Goal: Task Accomplishment & Management: Use online tool/utility

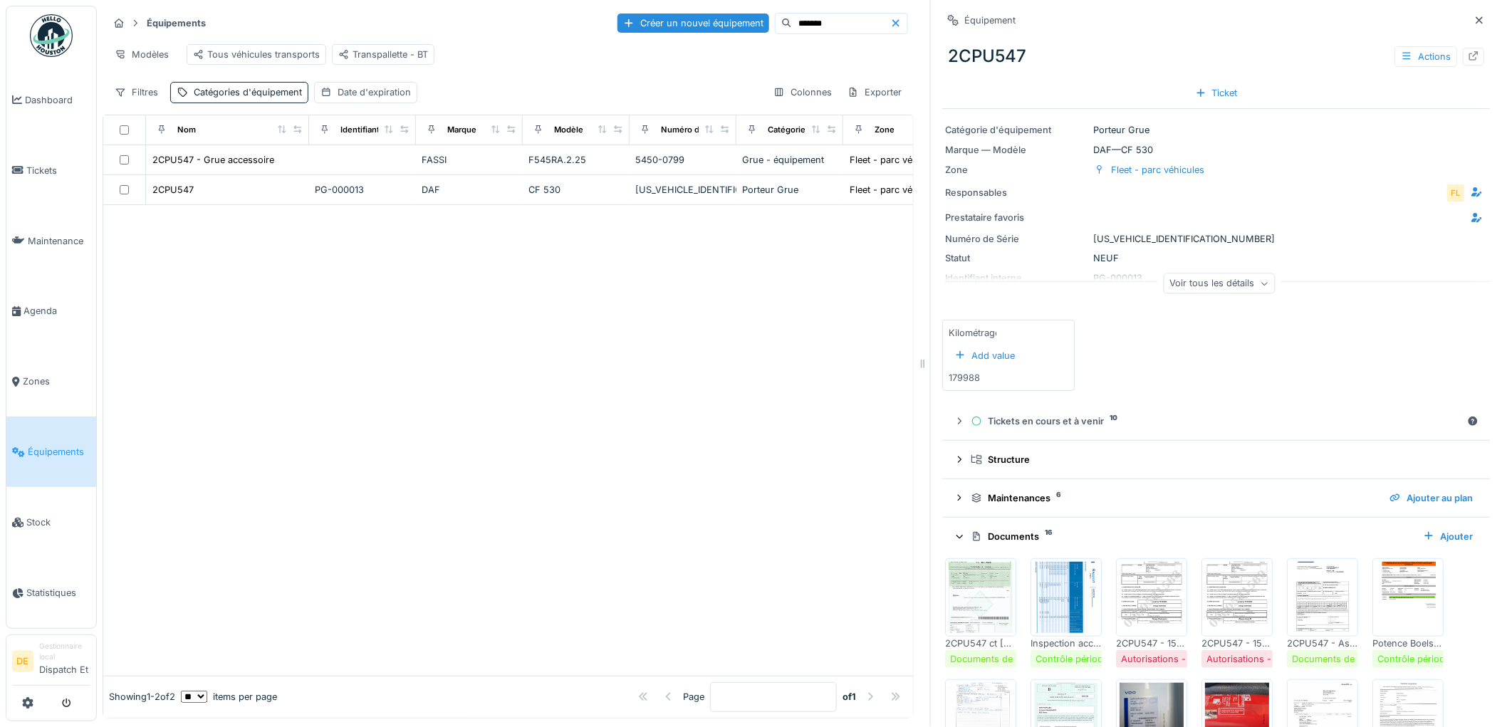
scroll to position [234, 0]
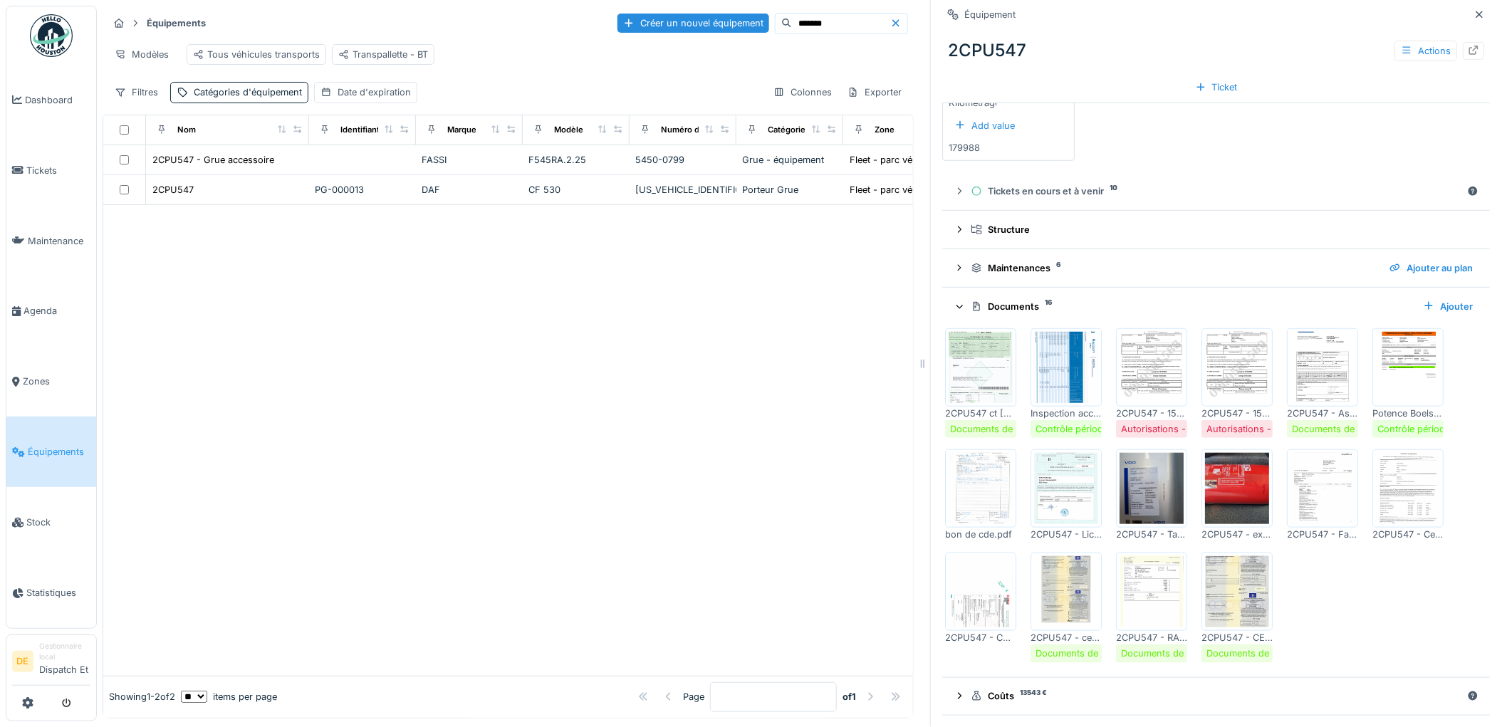
drag, startPoint x: 796, startPoint y: 24, endPoint x: 720, endPoint y: 24, distance: 76.2
click at [720, 24] on div "Créer un nouvel équipement *******" at bounding box center [763, 23] width 291 height 21
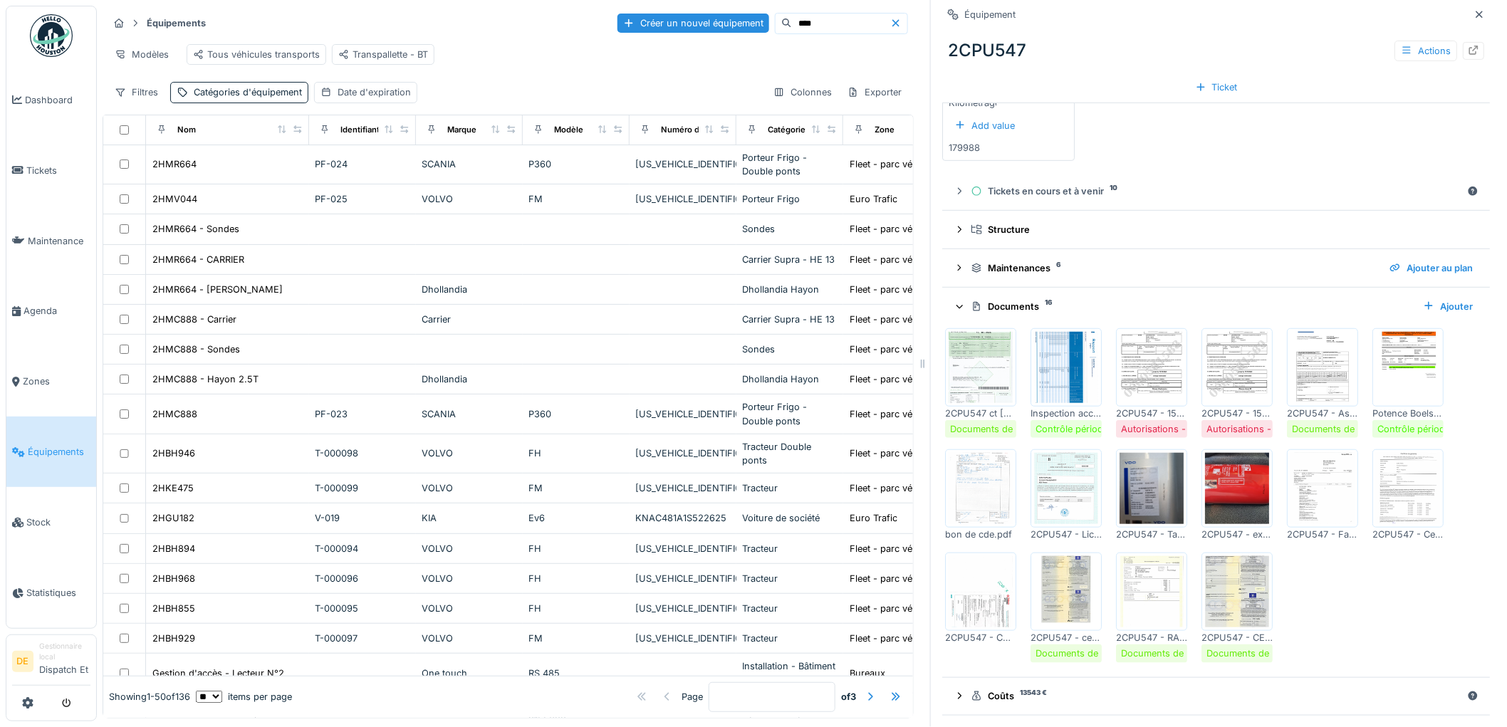
type input "****"
click at [890, 19] on icon at bounding box center [895, 23] width 11 height 9
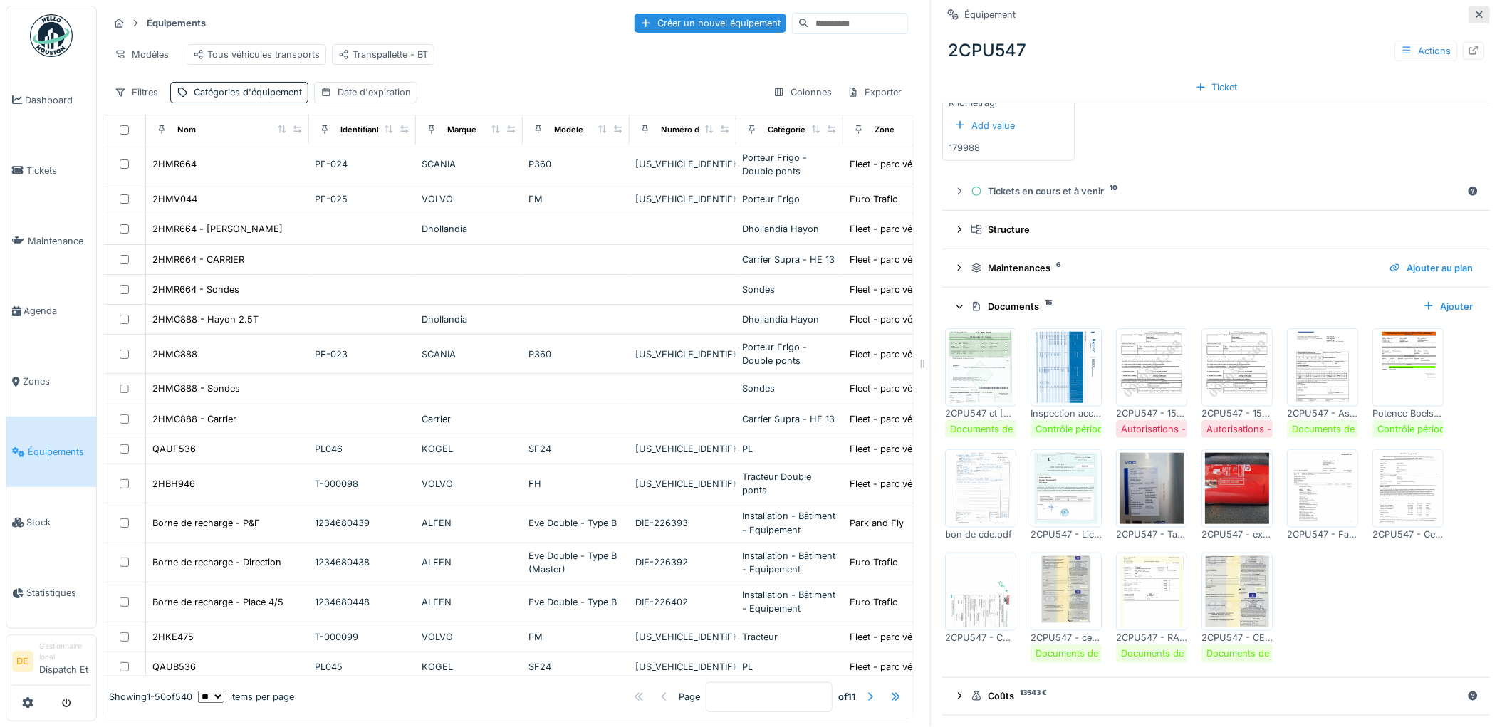
click at [1474, 14] on icon at bounding box center [1479, 14] width 11 height 9
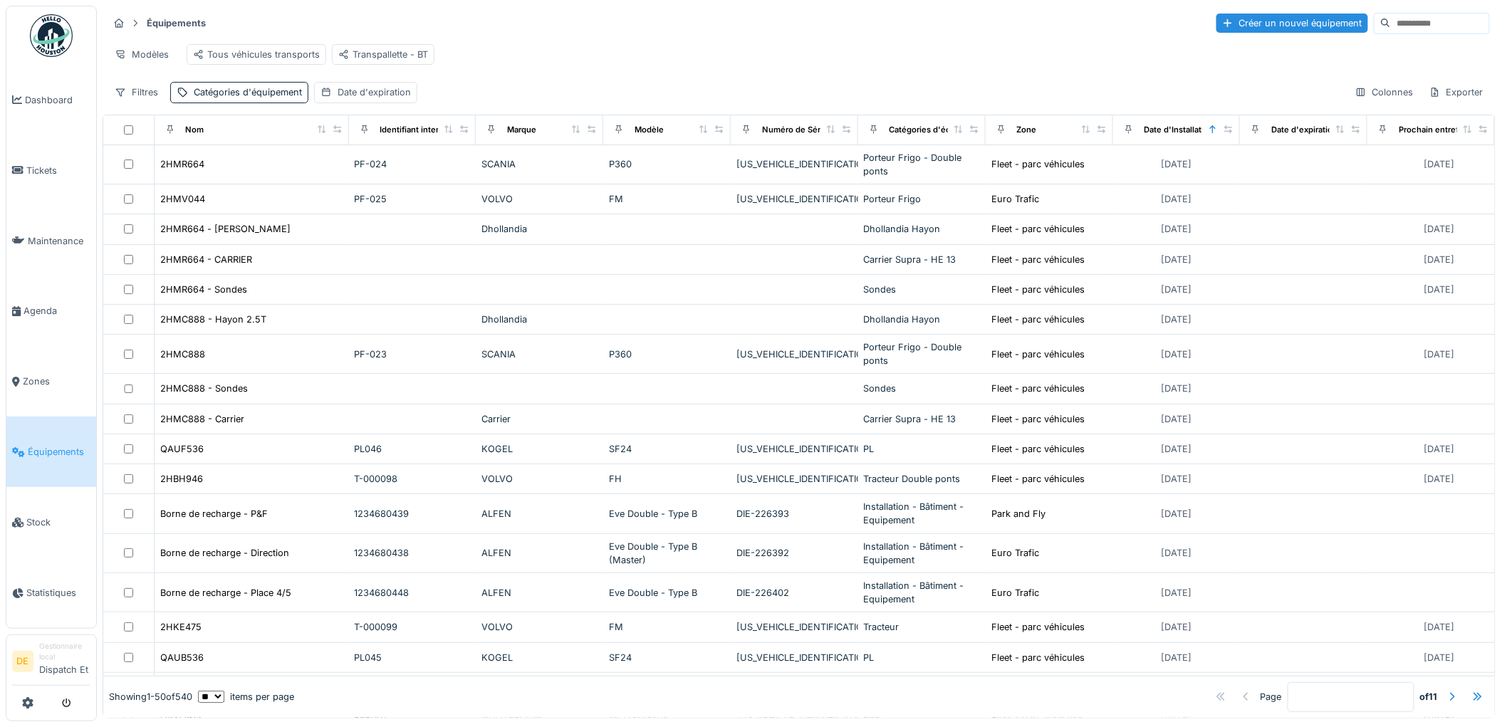
click at [1395, 24] on input at bounding box center [1440, 24] width 98 height 20
type input "****"
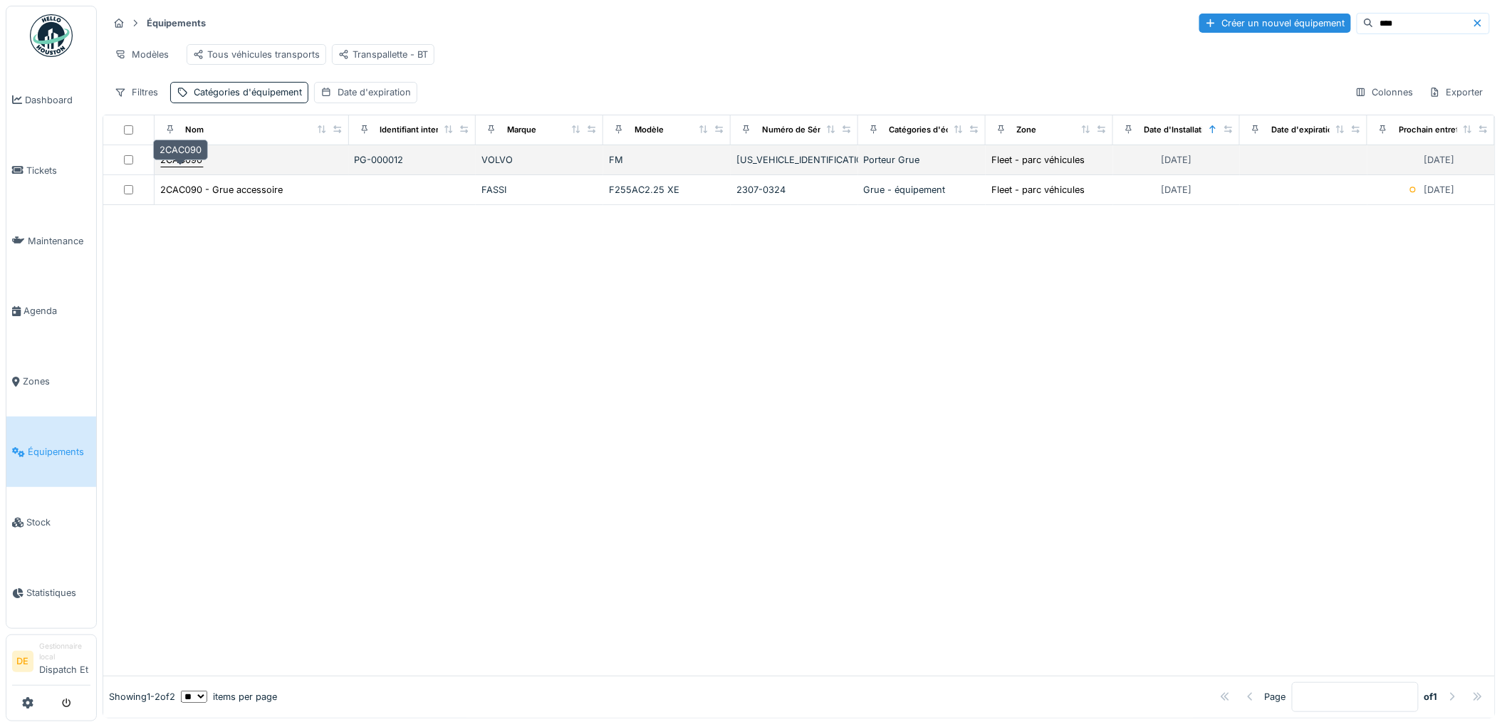
click at [179, 167] on div "2CAC090" at bounding box center [182, 160] width 42 height 14
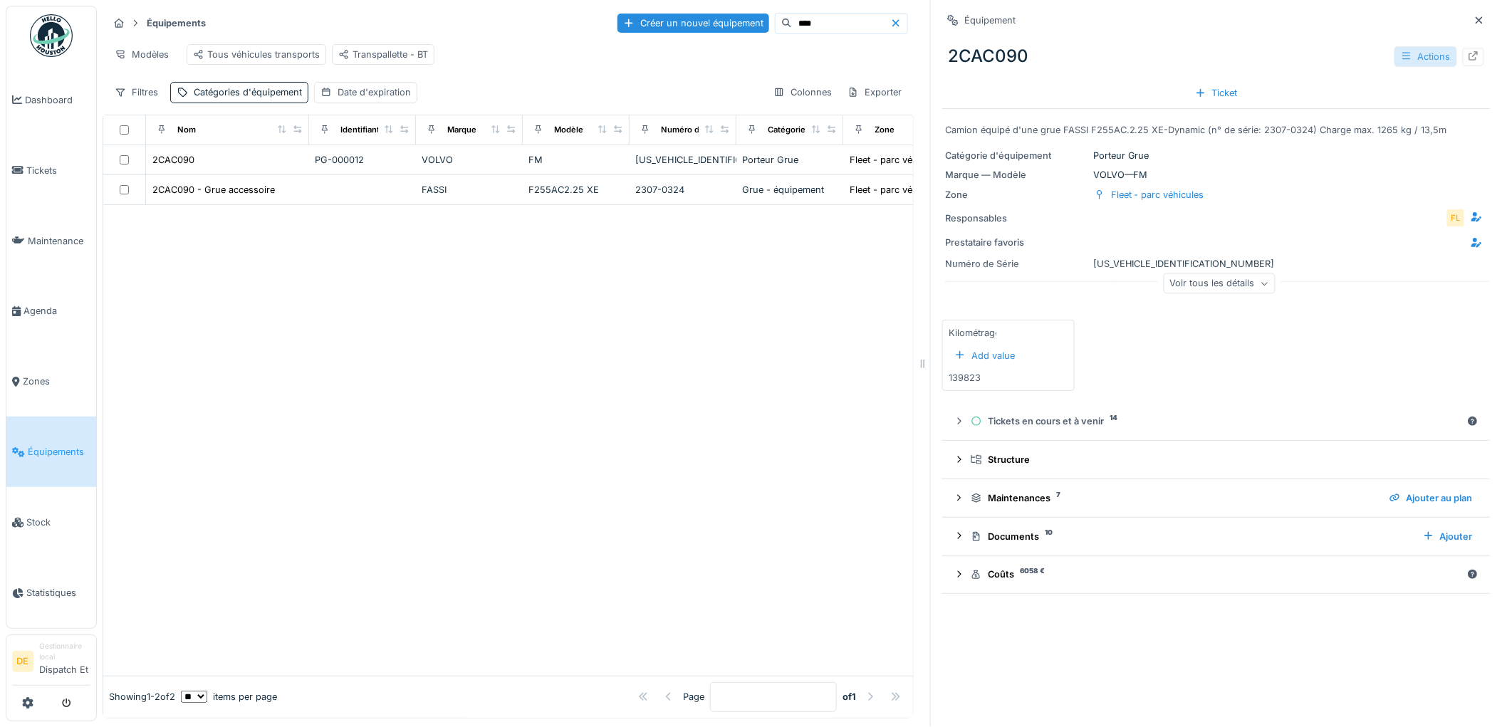
click at [1401, 56] on icon at bounding box center [1406, 55] width 11 height 9
click at [1305, 41] on div "2CAC090 Actions" at bounding box center [1216, 56] width 548 height 37
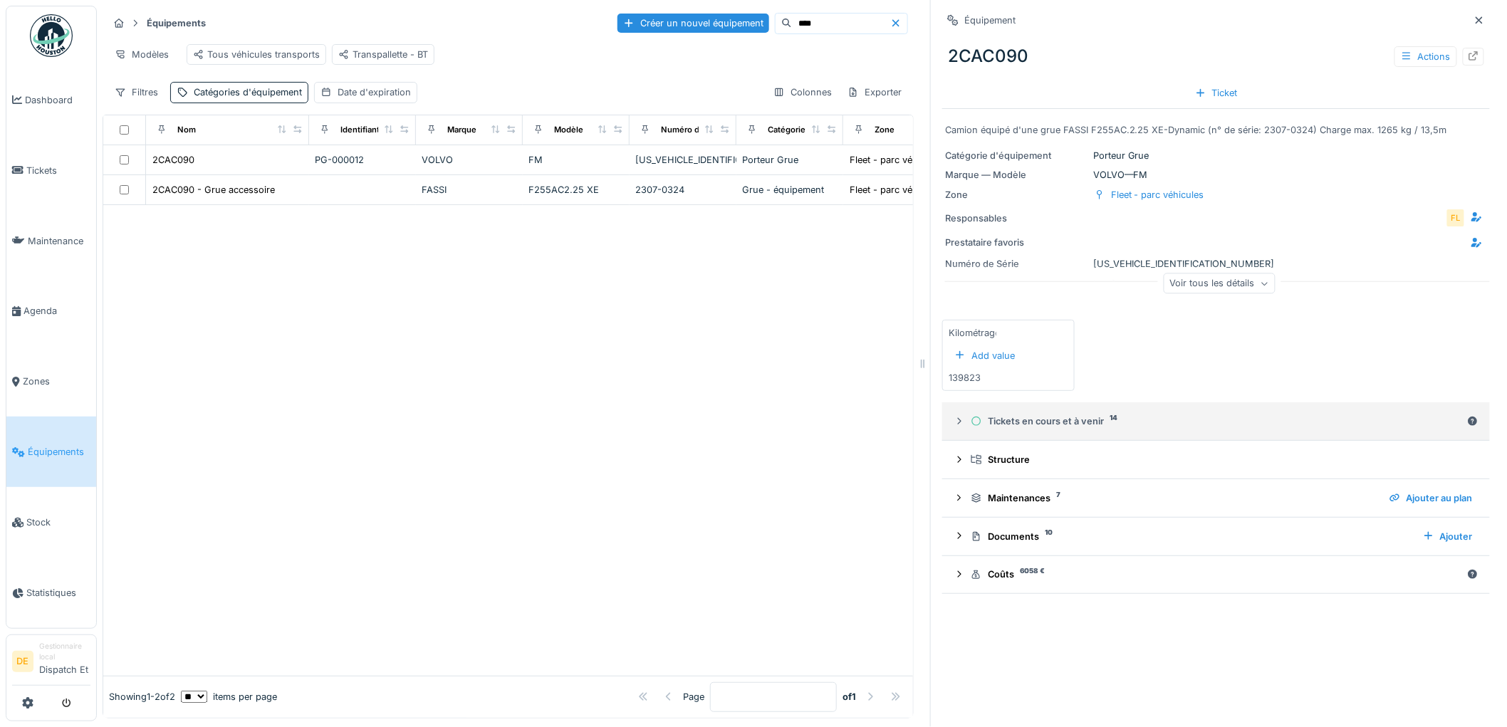
click at [954, 422] on icon at bounding box center [959, 421] width 11 height 9
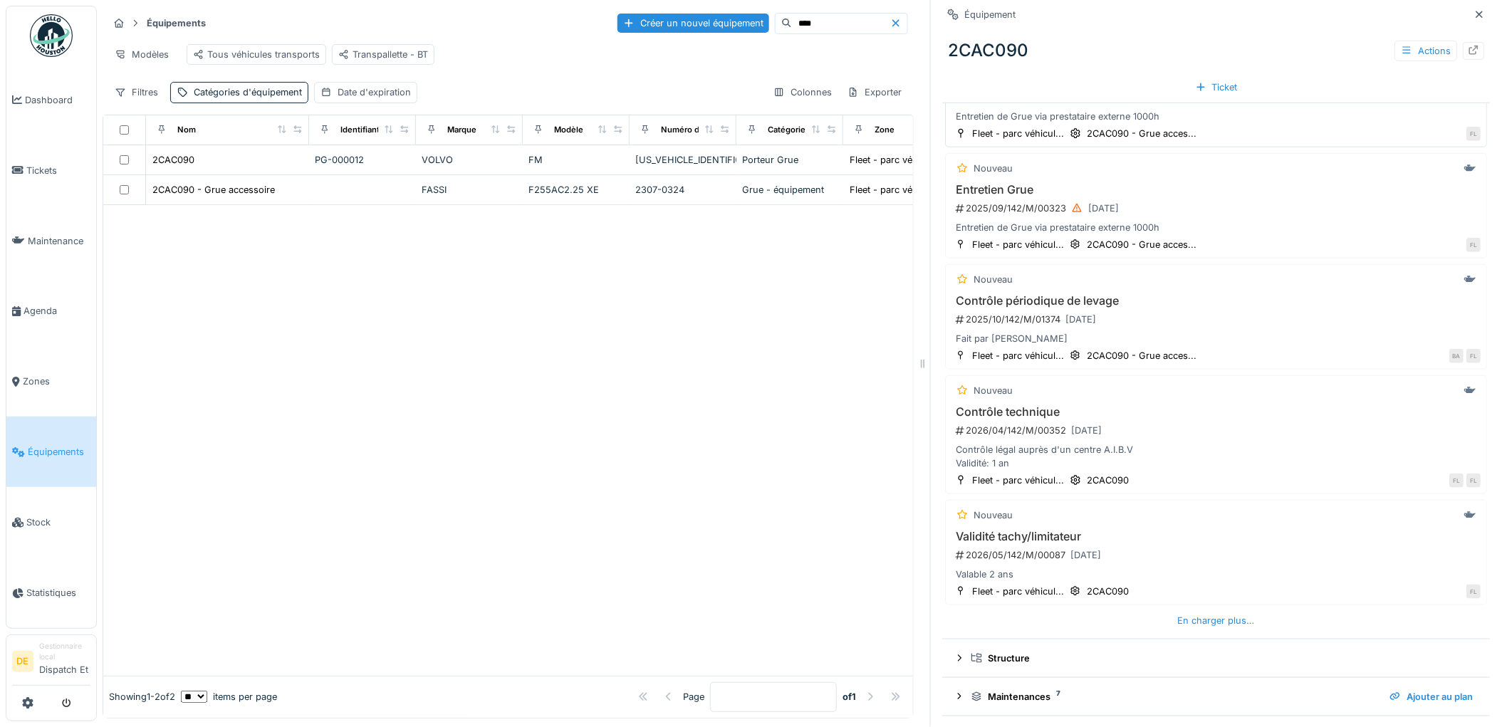
scroll to position [474, 0]
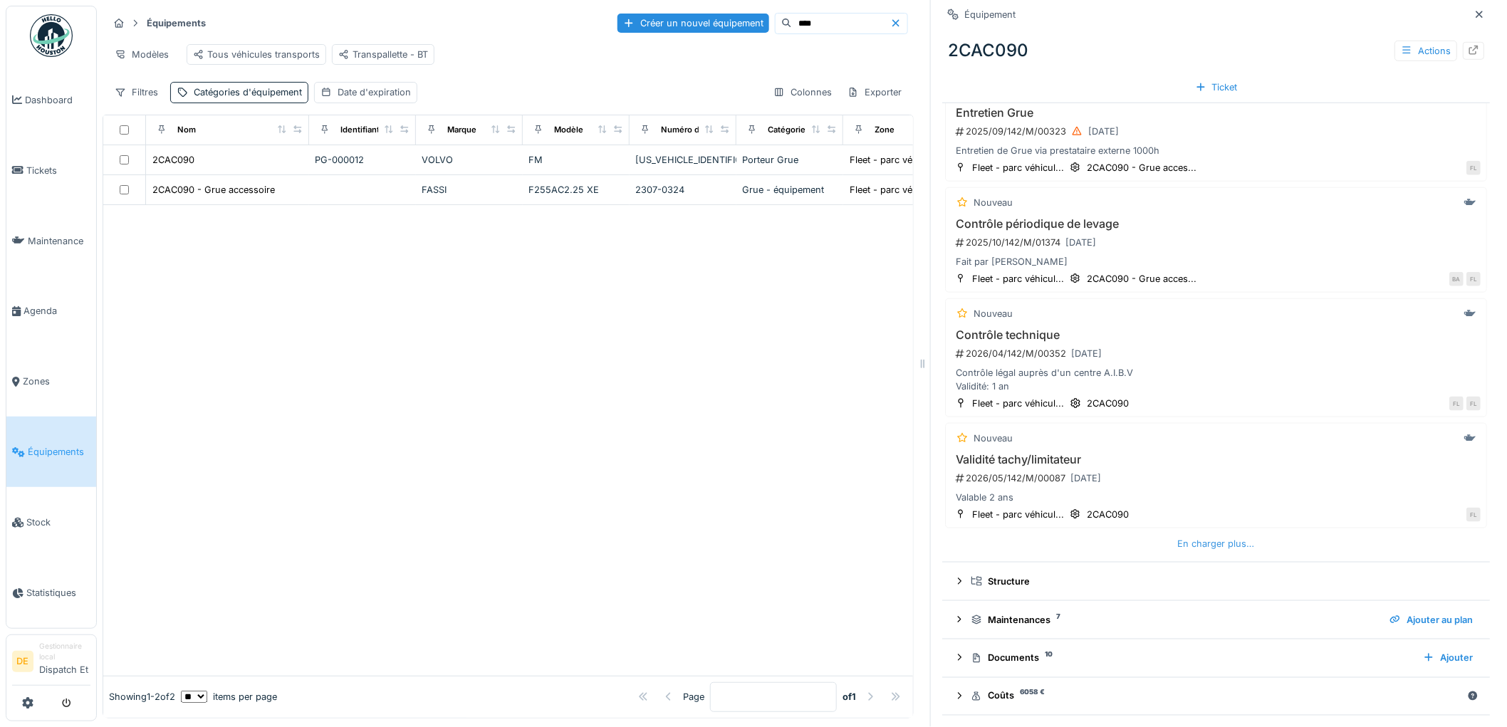
click at [1199, 541] on div "En charger plus…" at bounding box center [1217, 543] width 88 height 19
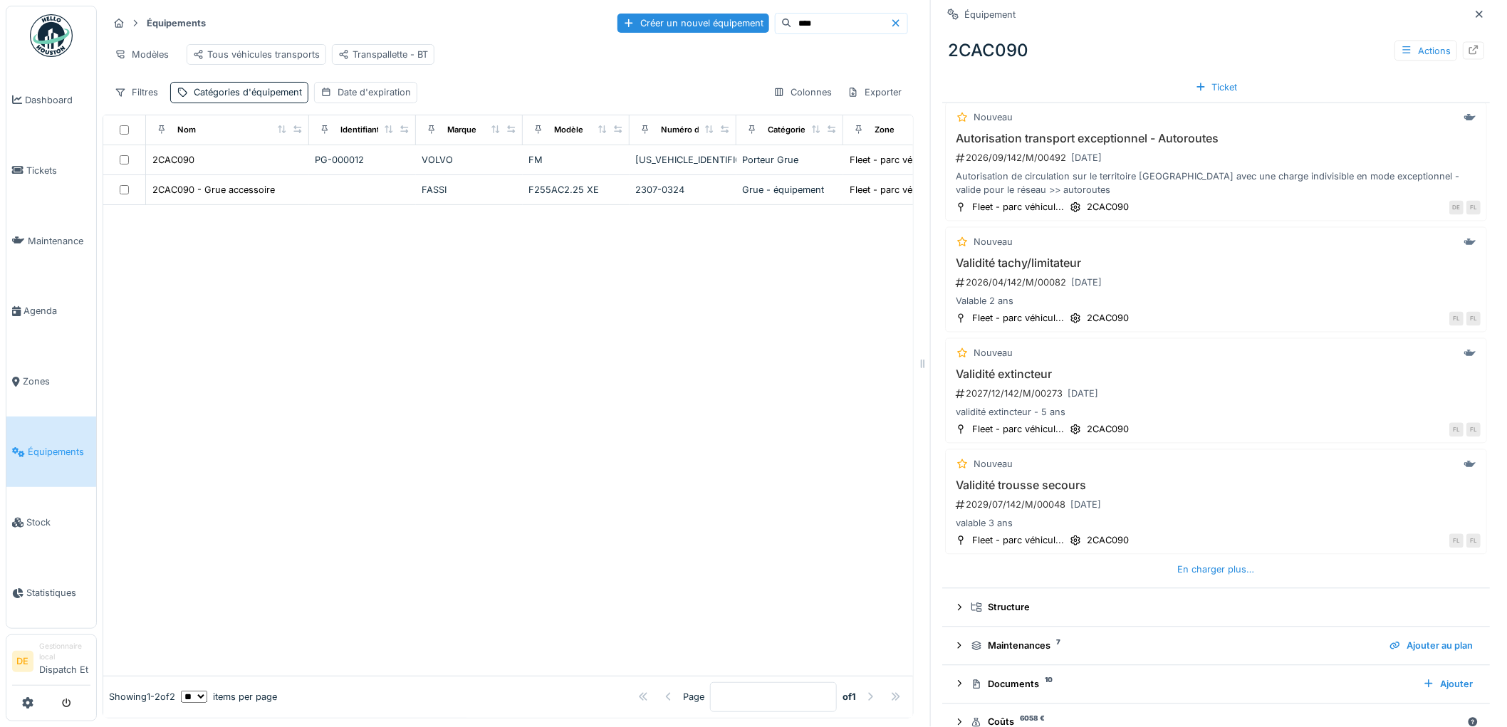
scroll to position [1065, 0]
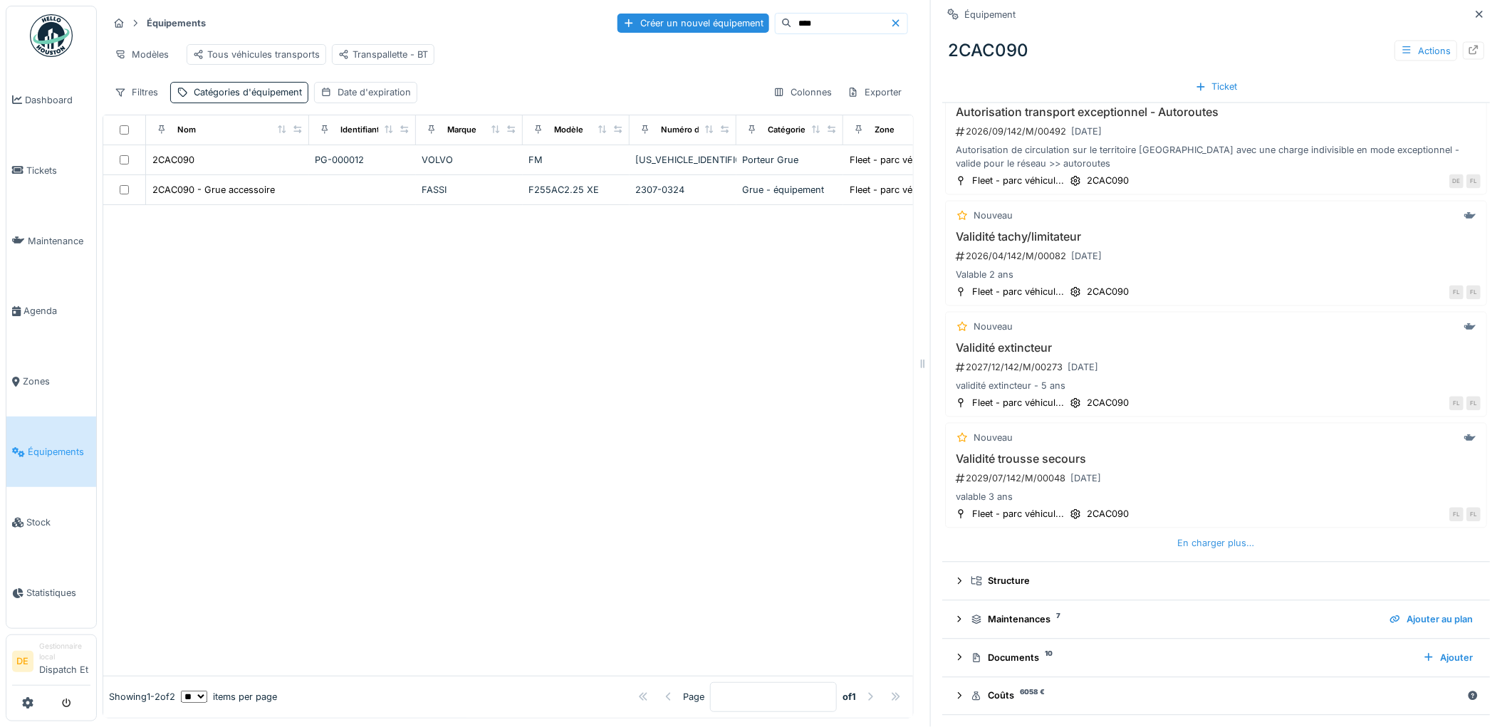
click at [1213, 541] on div "En charger plus…" at bounding box center [1217, 543] width 88 height 19
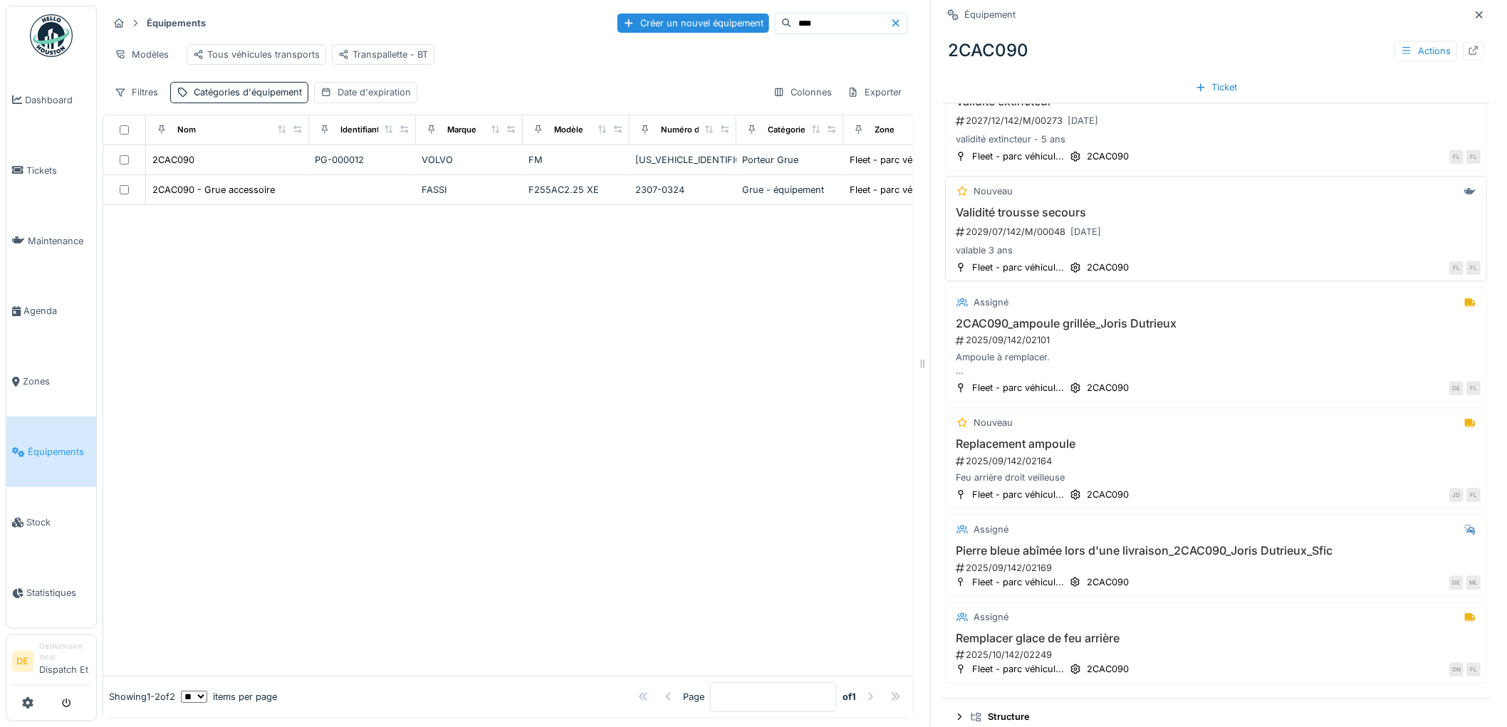
scroll to position [1382, 0]
